Goal: Task Accomplishment & Management: Complete application form

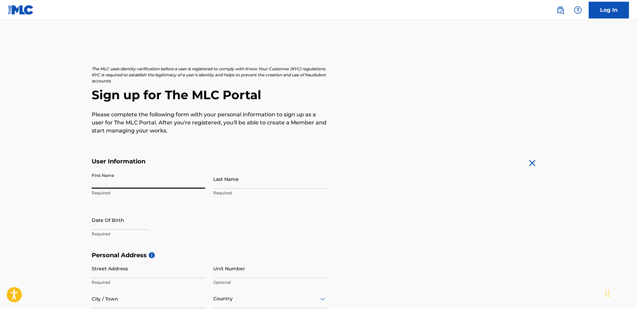
click at [181, 187] on input "First Name" at bounding box center [149, 178] width 114 height 19
type input "Shaina"
type input "[PERSON_NAME]"
select select "7"
select select "2025"
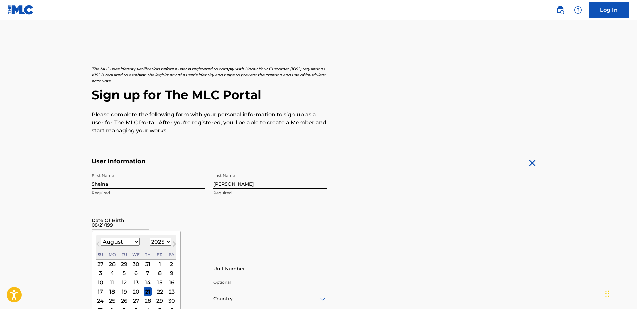
type input "[DATE]"
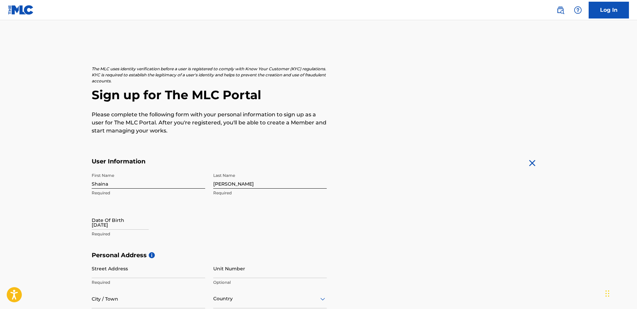
click at [174, 200] on div "First Name [PERSON_NAME] Required Last Name [PERSON_NAME] Required Date Of Birt…" at bounding box center [209, 210] width 235 height 82
select select "7"
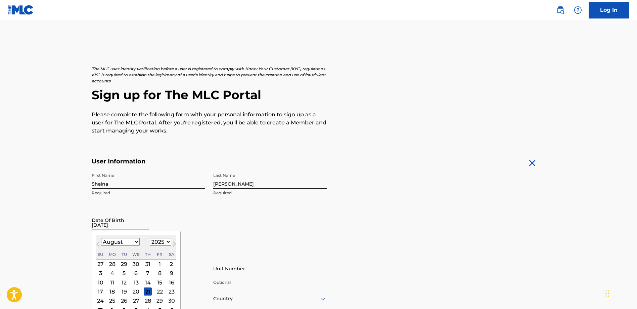
click at [122, 221] on input "[DATE]" at bounding box center [120, 219] width 57 height 19
click at [166, 243] on select "1899 1900 1901 1902 1903 1904 1905 1906 1907 1908 1909 1910 1911 1912 1913 1914…" at bounding box center [160, 242] width 21 height 8
select select "1994"
click at [150, 238] on select "1899 1900 1901 1902 1903 1904 1905 1906 1907 1908 1909 1910 1911 1912 1913 1914…" at bounding box center [160, 242] width 21 height 8
click at [102, 290] on div "21" at bounding box center [100, 291] width 8 height 8
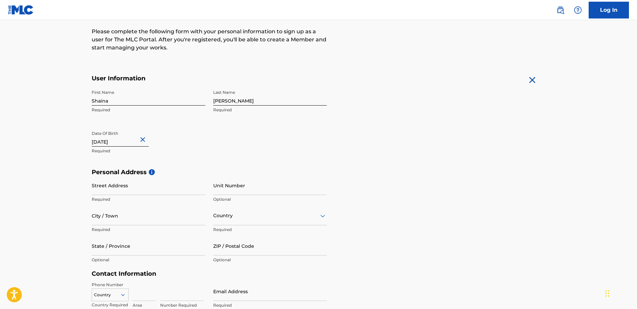
scroll to position [88, 0]
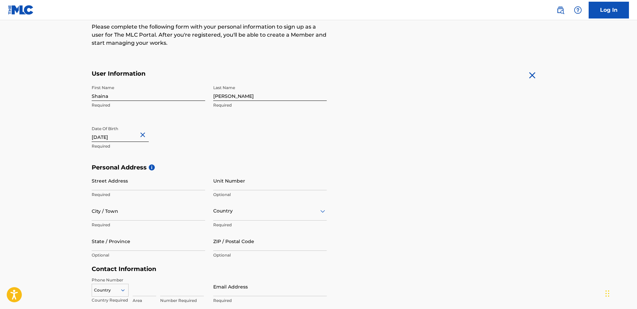
click at [149, 186] on input "Street Address" at bounding box center [149, 180] width 114 height 19
type input "[STREET_ADDRESS]"
type input "218"
type input ":"
type input "[GEOGRAPHIC_DATA]"
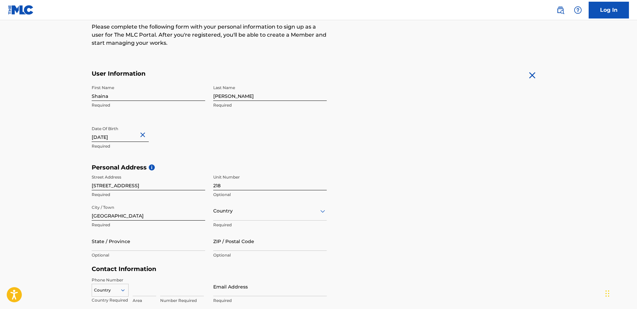
type input "C"
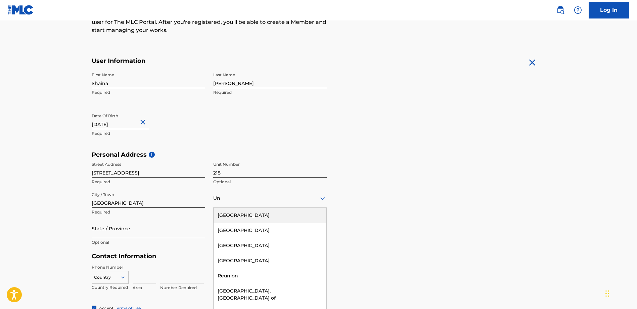
type input "Uni"
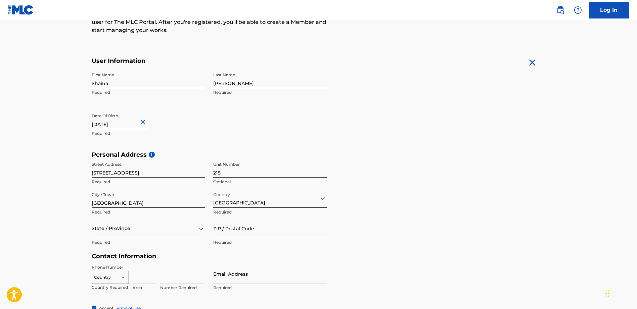
scroll to position [131, 0]
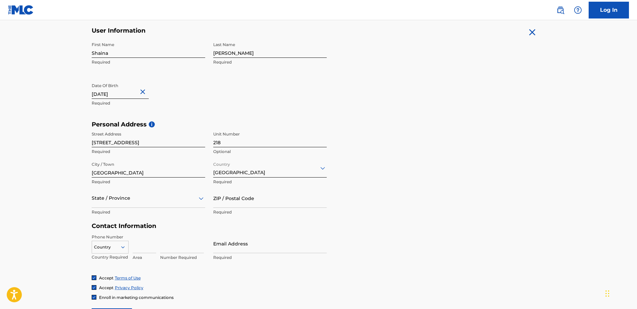
click at [124, 208] on div "State / Province" at bounding box center [149, 197] width 114 height 19
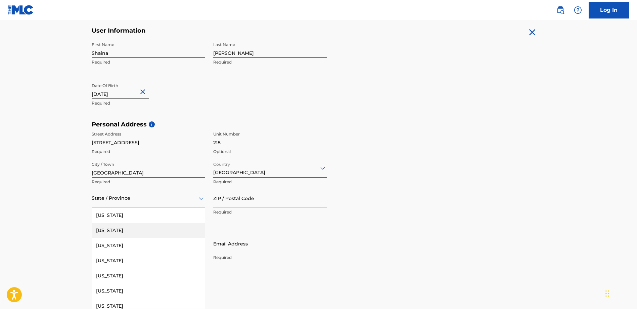
type input "C"
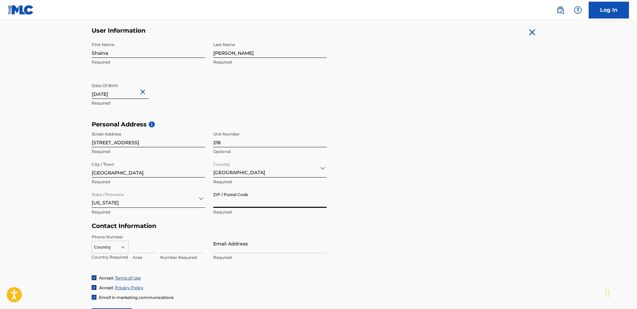
click at [252, 193] on input "ZIP / Postal Code" at bounding box center [270, 197] width 114 height 19
type input "90028"
click at [109, 250] on div "Country" at bounding box center [110, 245] width 37 height 10
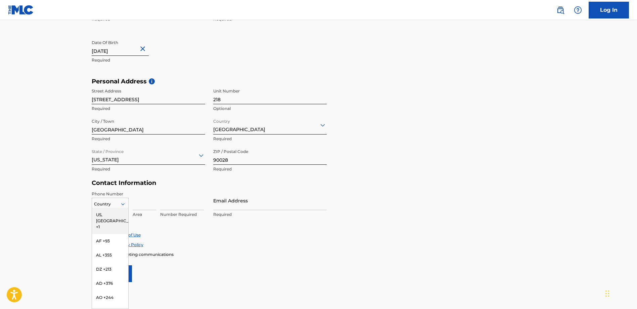
click at [115, 219] on div "US, [GEOGRAPHIC_DATA] +1" at bounding box center [110, 221] width 36 height 26
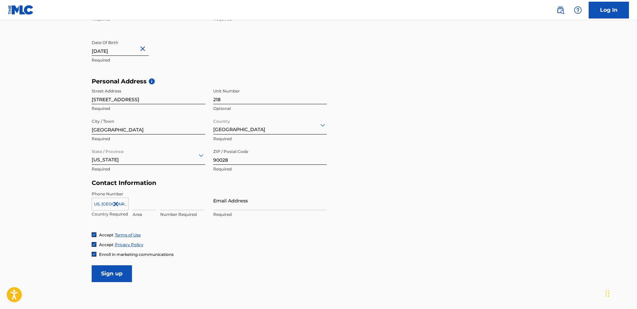
click at [152, 205] on input at bounding box center [145, 200] width 24 height 19
type input "347"
type input "2166414"
type input "[EMAIL_ADDRESS][DOMAIN_NAME]"
click at [105, 255] on span "Enroll in marketing communications" at bounding box center [136, 254] width 75 height 5
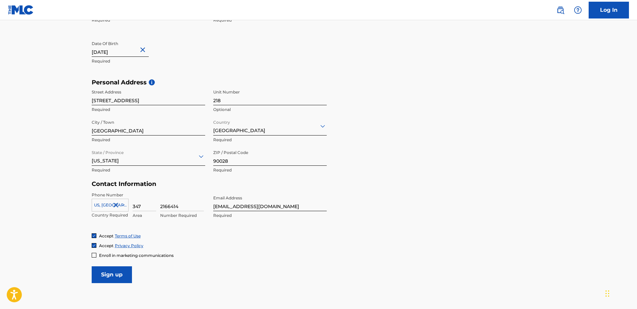
scroll to position [172, 0]
click at [104, 277] on input "Sign up" at bounding box center [112, 274] width 40 height 17
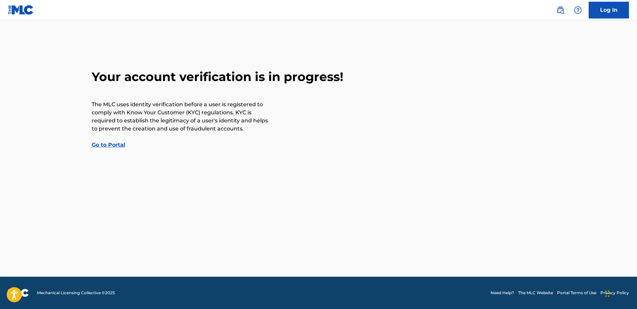
click at [120, 145] on link "Go to Portal" at bounding box center [109, 144] width 34 height 6
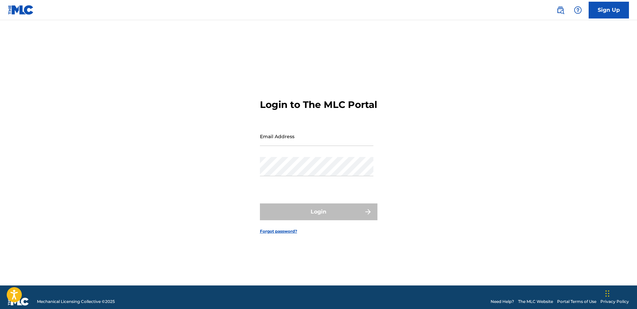
click at [285, 145] on input "Email Address" at bounding box center [317, 136] width 114 height 19
type input "[EMAIL_ADDRESS][DOMAIN_NAME]"
click at [470, 139] on div "Login to The MLC Portal Email Address [EMAIL_ADDRESS][DOMAIN_NAME] Password Log…" at bounding box center [319, 161] width 470 height 248
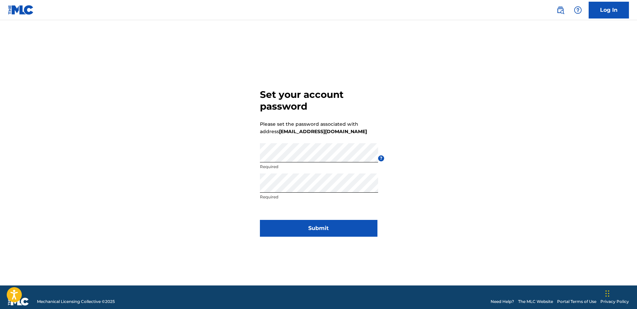
click at [295, 228] on button "Submit" at bounding box center [319, 228] width 118 height 17
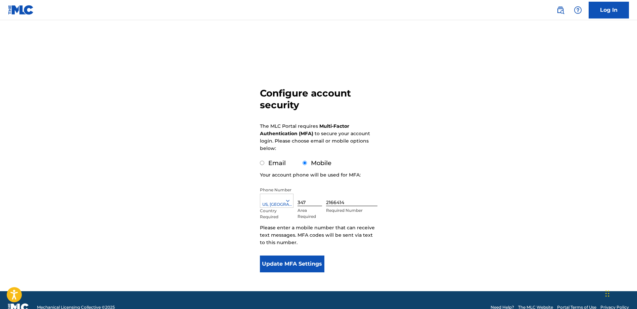
click at [312, 261] on button "Update MFA Settings" at bounding box center [292, 263] width 65 height 17
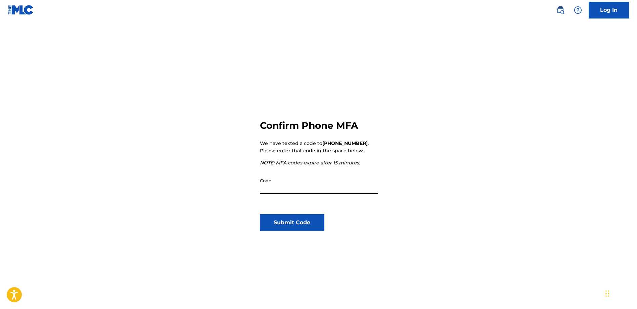
click at [291, 189] on input "Code" at bounding box center [319, 183] width 118 height 19
type input "603415"
click at [284, 220] on button "Submit Code" at bounding box center [292, 222] width 65 height 17
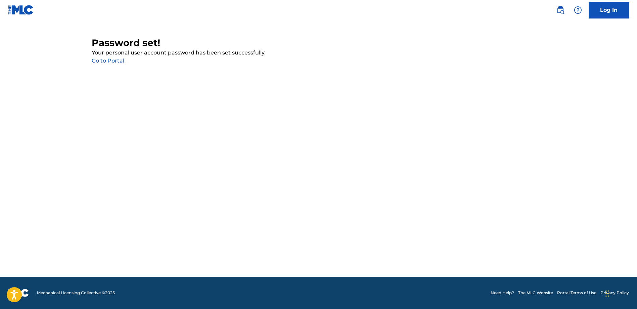
click at [111, 59] on link "Go to Portal" at bounding box center [108, 60] width 33 height 6
